Goal: Transaction & Acquisition: Download file/media

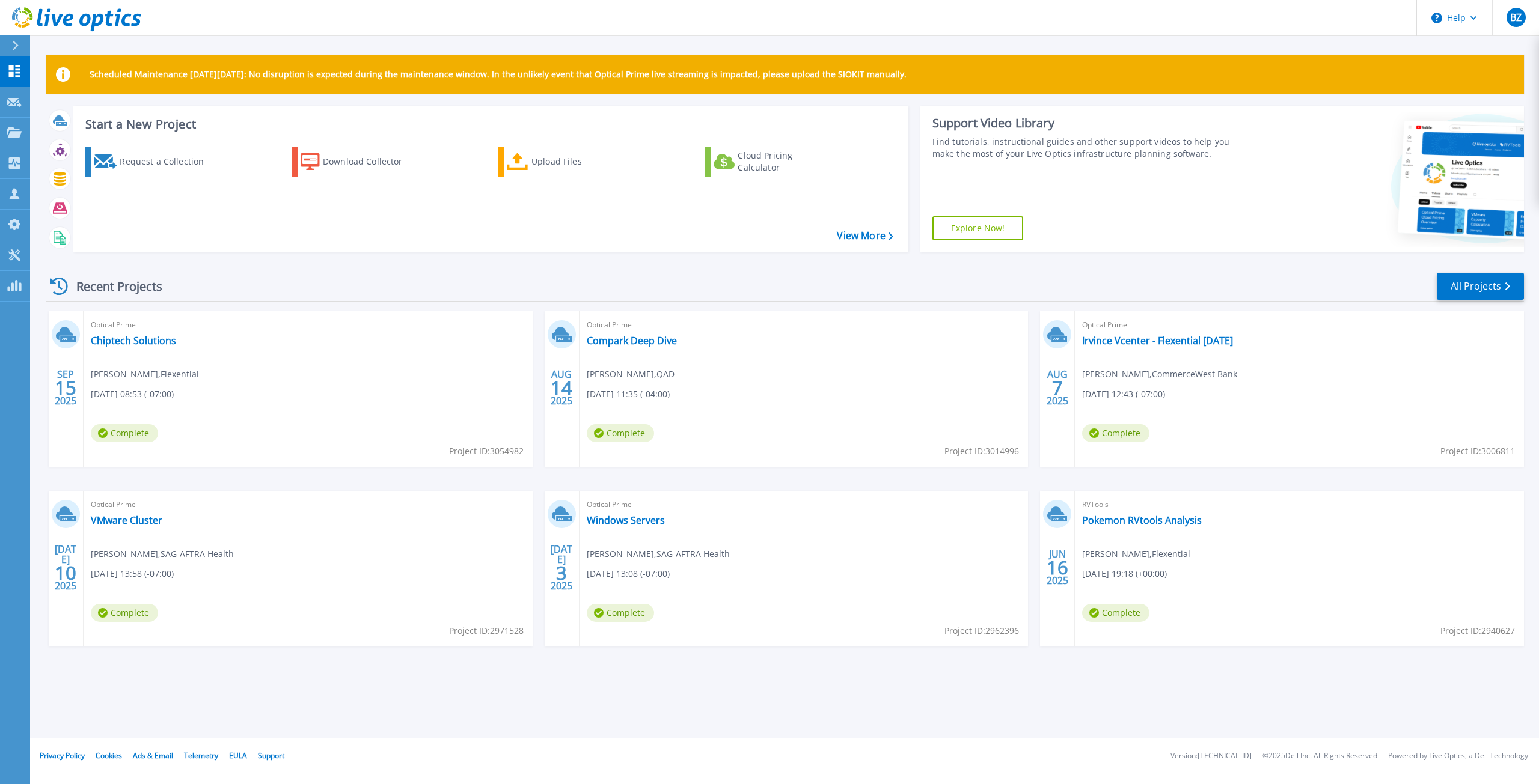
click at [13, 45] on icon at bounding box center [15, 46] width 6 height 10
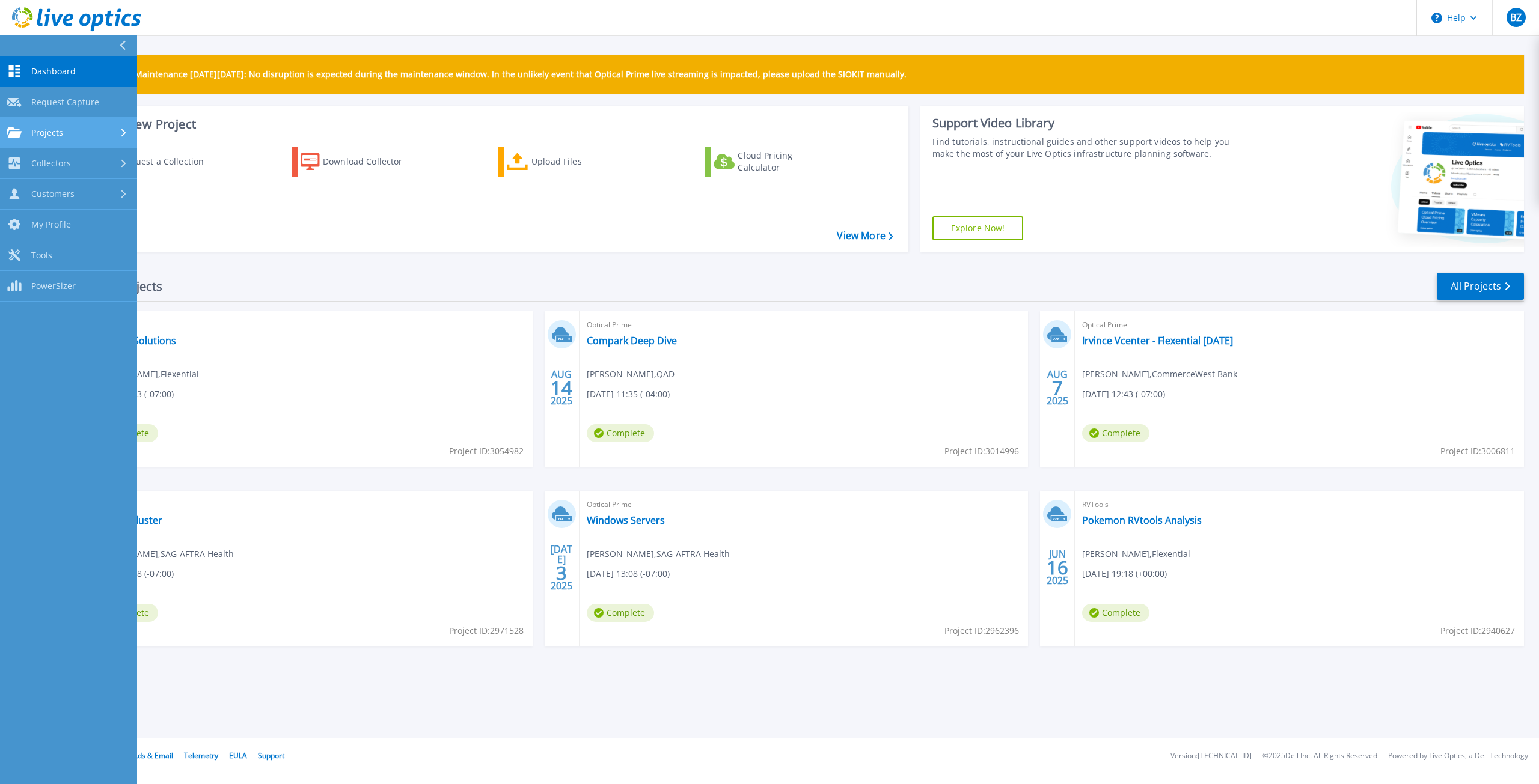
click at [49, 131] on span "Projects" at bounding box center [47, 133] width 32 height 11
click at [57, 159] on link "Search Projects" at bounding box center [69, 164] width 137 height 30
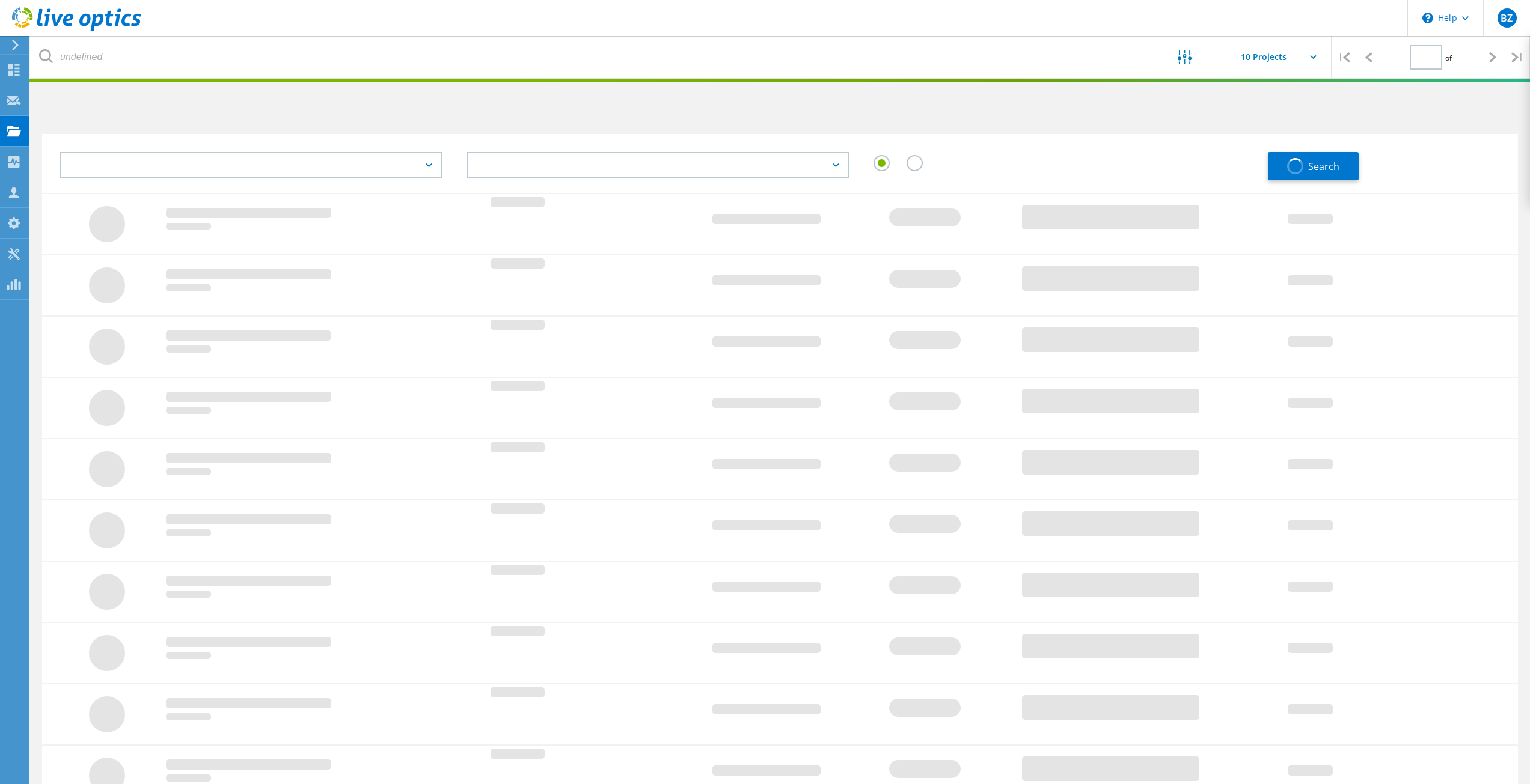
type input "1"
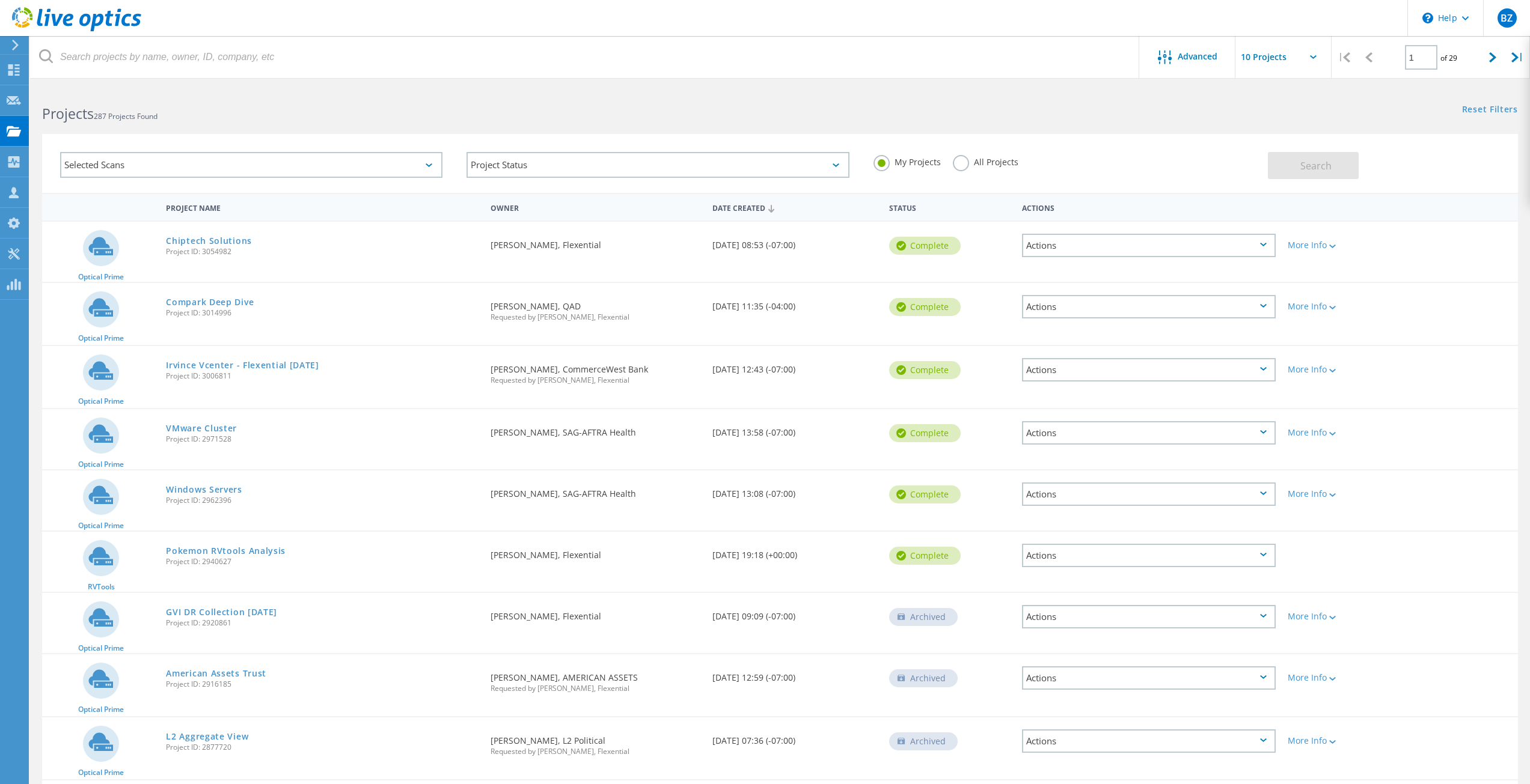
click at [212, 248] on span "Project ID: 3054982" at bounding box center [322, 251] width 312 height 7
click at [215, 242] on link "Chiptech Solutions" at bounding box center [209, 241] width 86 height 9
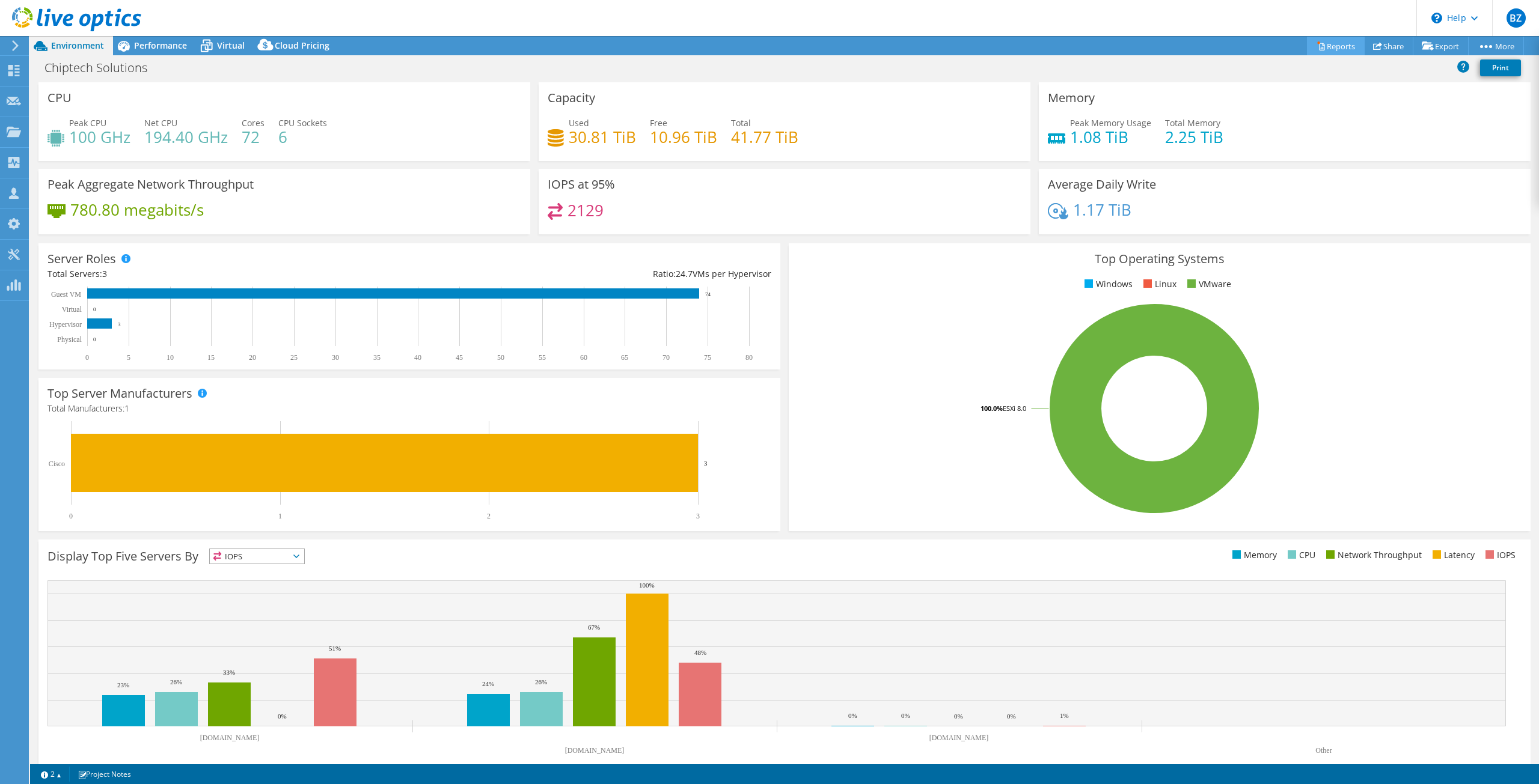
click at [1330, 46] on link "Reports" at bounding box center [1336, 46] width 58 height 18
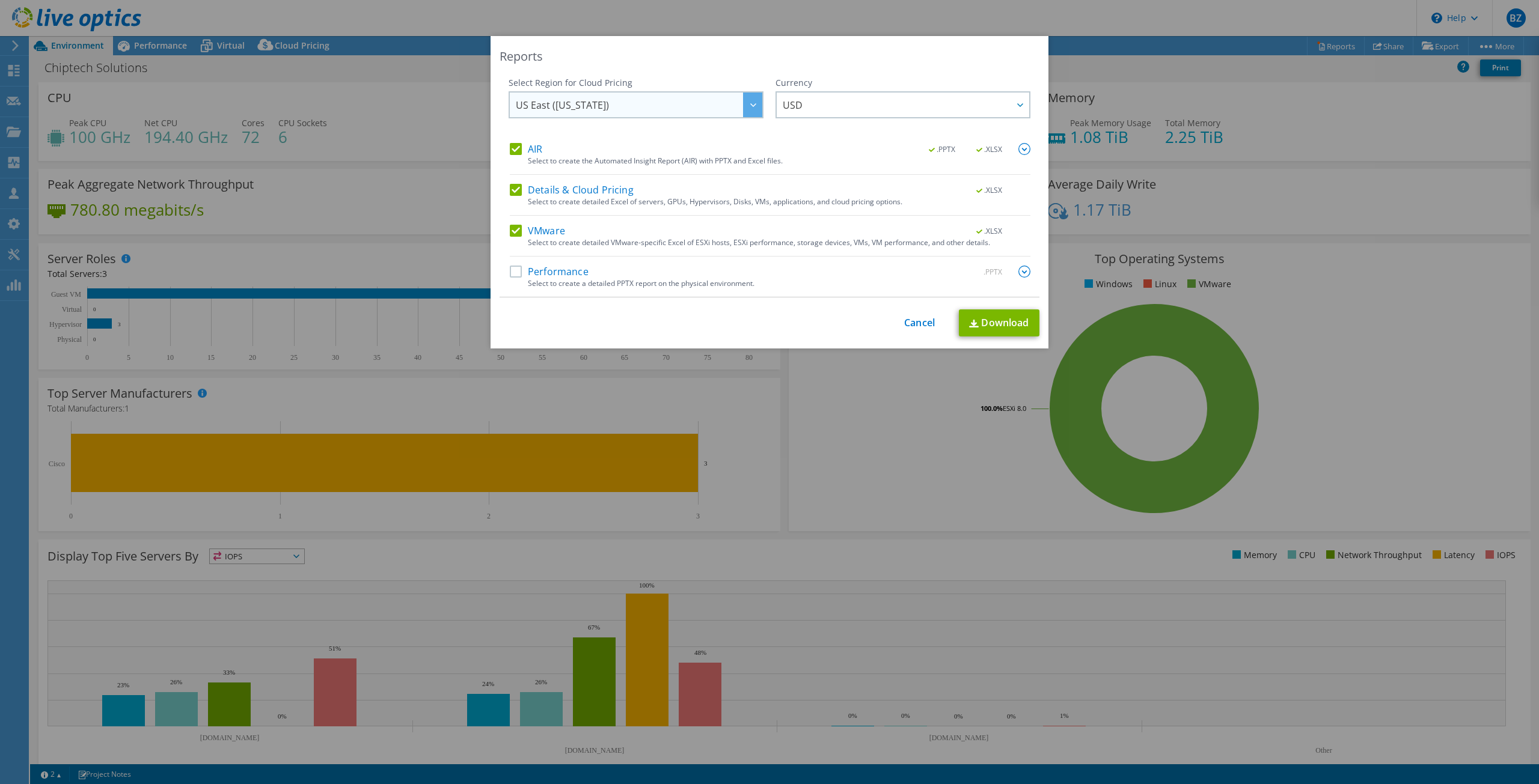
click at [700, 106] on span "US East ([US_STATE])" at bounding box center [639, 105] width 247 height 25
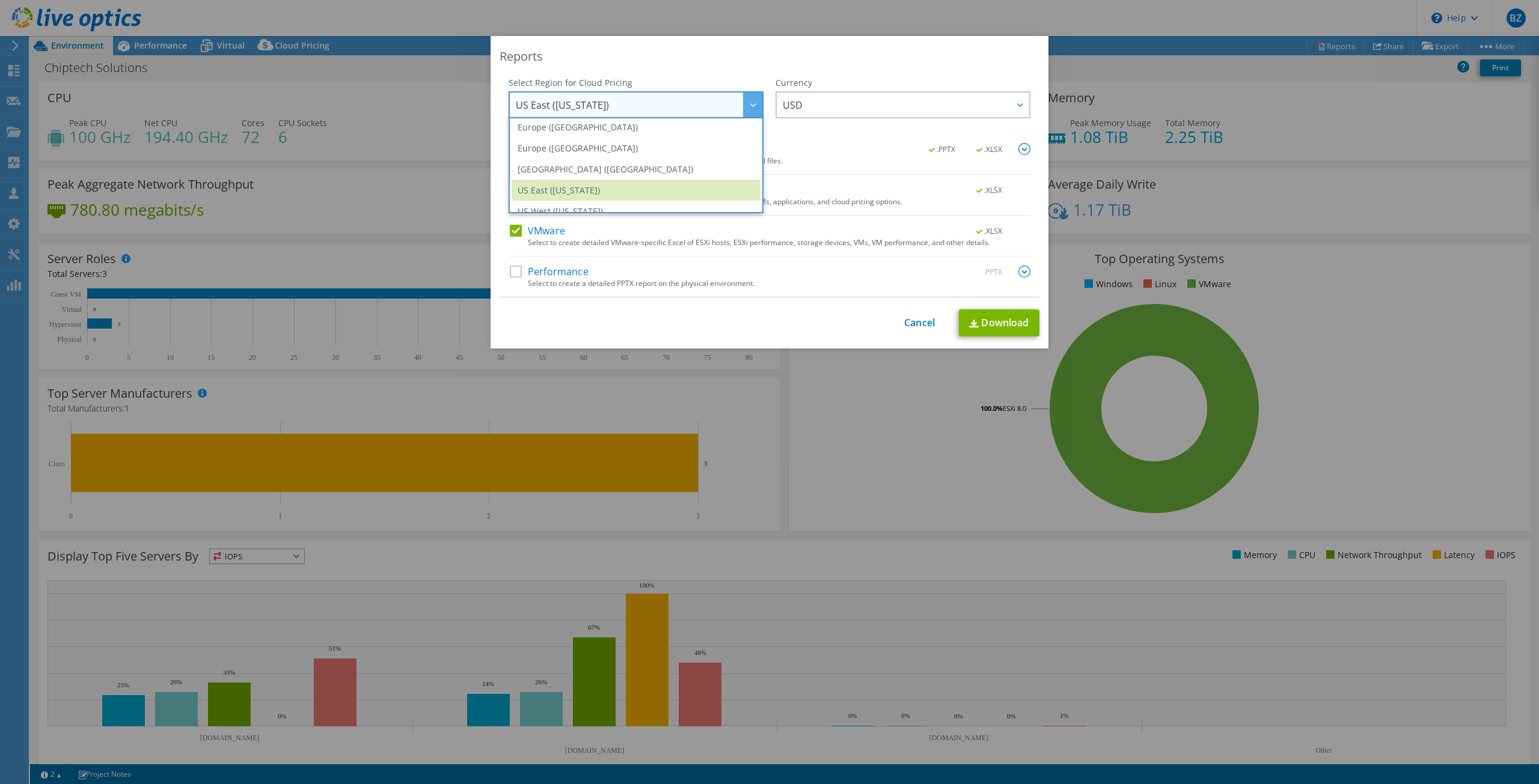
scroll to position [162, 0]
click at [589, 200] on li "US West ([US_STATE])" at bounding box center [637, 200] width 249 height 21
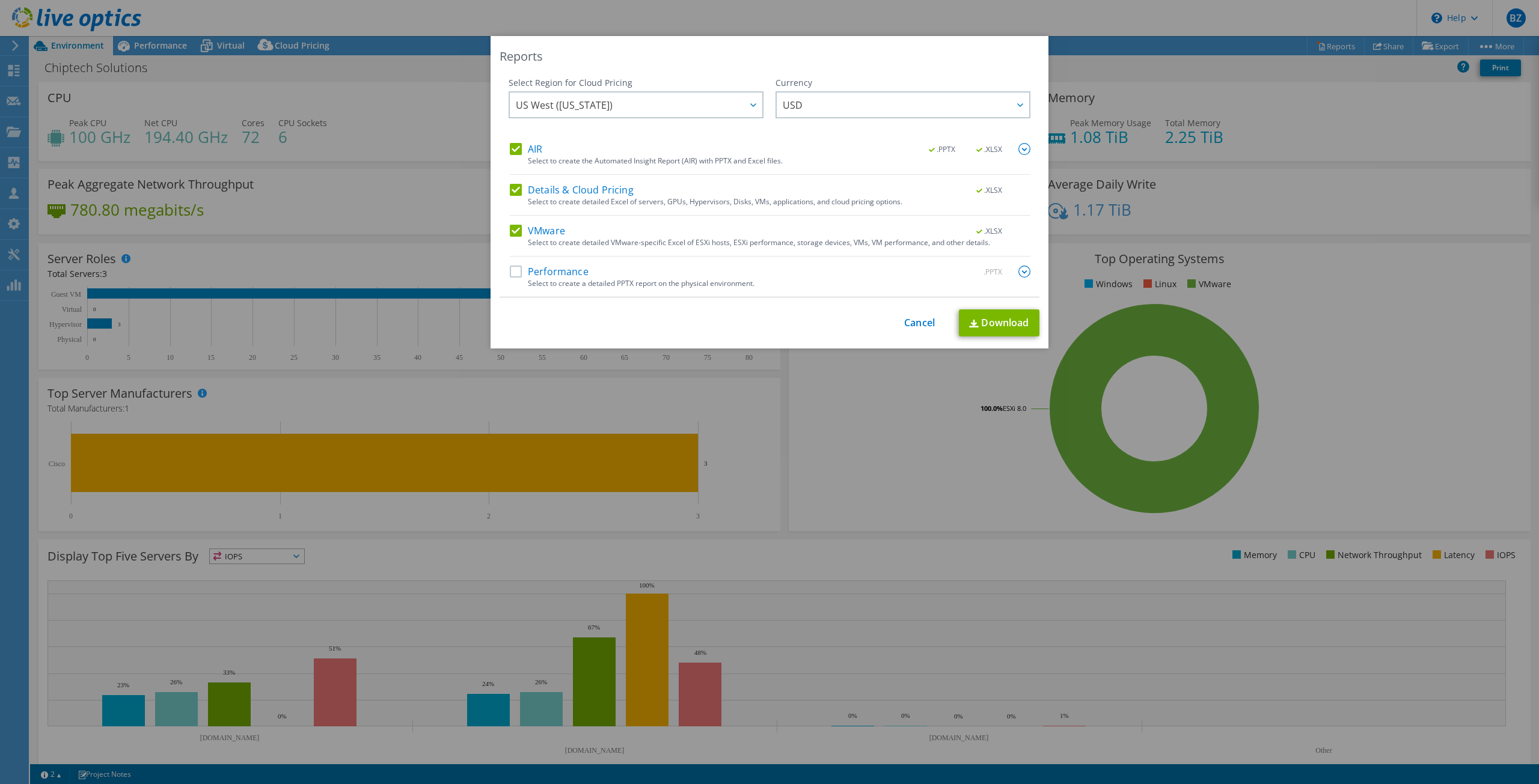
click at [510, 191] on label "Details & Cloud Pricing" at bounding box center [571, 189] width 124 height 12
click at [0, 0] on input "Details & Cloud Pricing" at bounding box center [0, 0] width 0 height 0
click at [510, 191] on label "Details & Cloud Pricing" at bounding box center [571, 189] width 124 height 12
click at [0, 0] on input "Details & Cloud Pricing" at bounding box center [0, 0] width 0 height 0
click at [991, 326] on link "Download" at bounding box center [999, 323] width 81 height 27
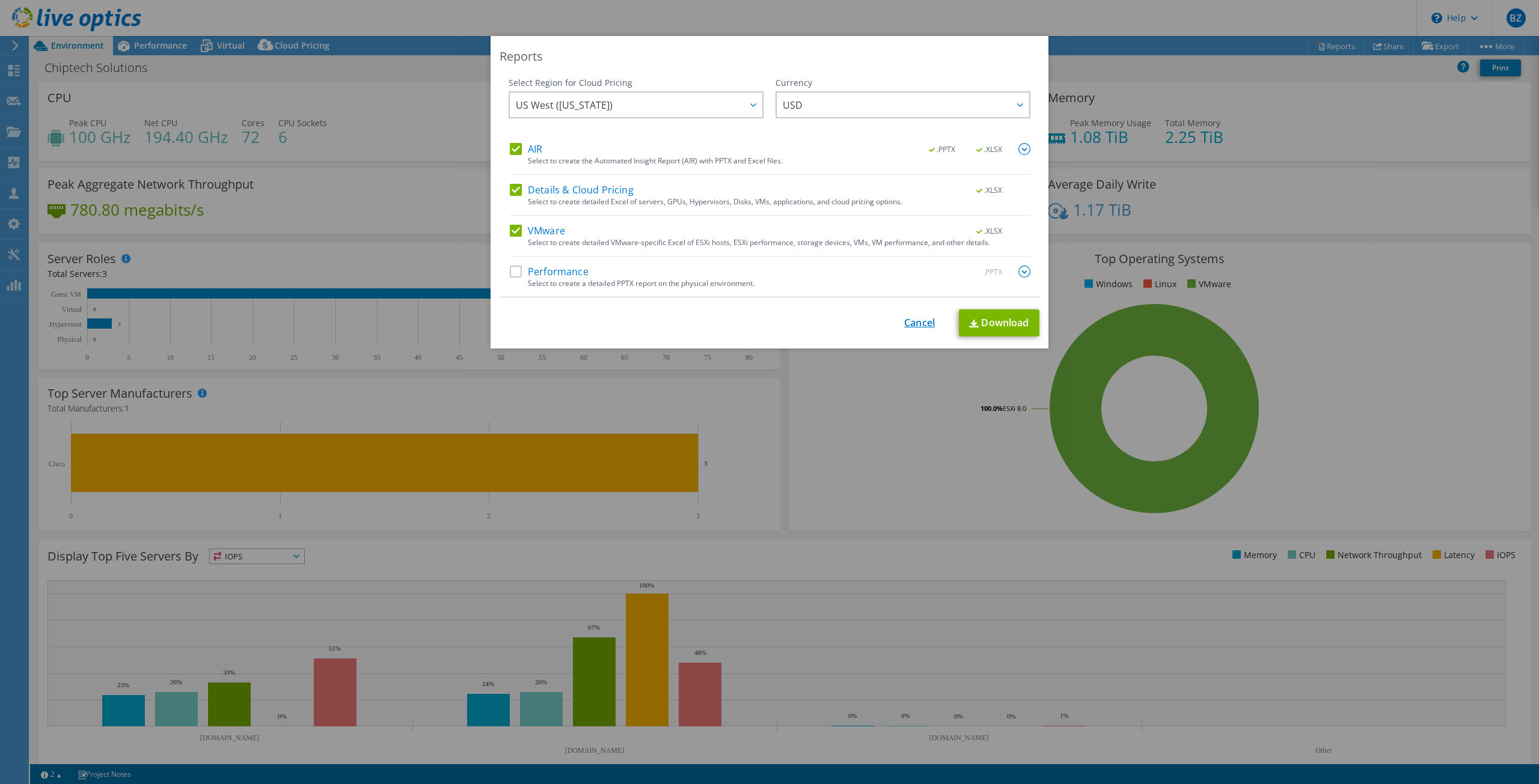
click at [913, 317] on link "Cancel" at bounding box center [919, 323] width 30 height 11
